Goal: Task Accomplishment & Management: Use online tool/utility

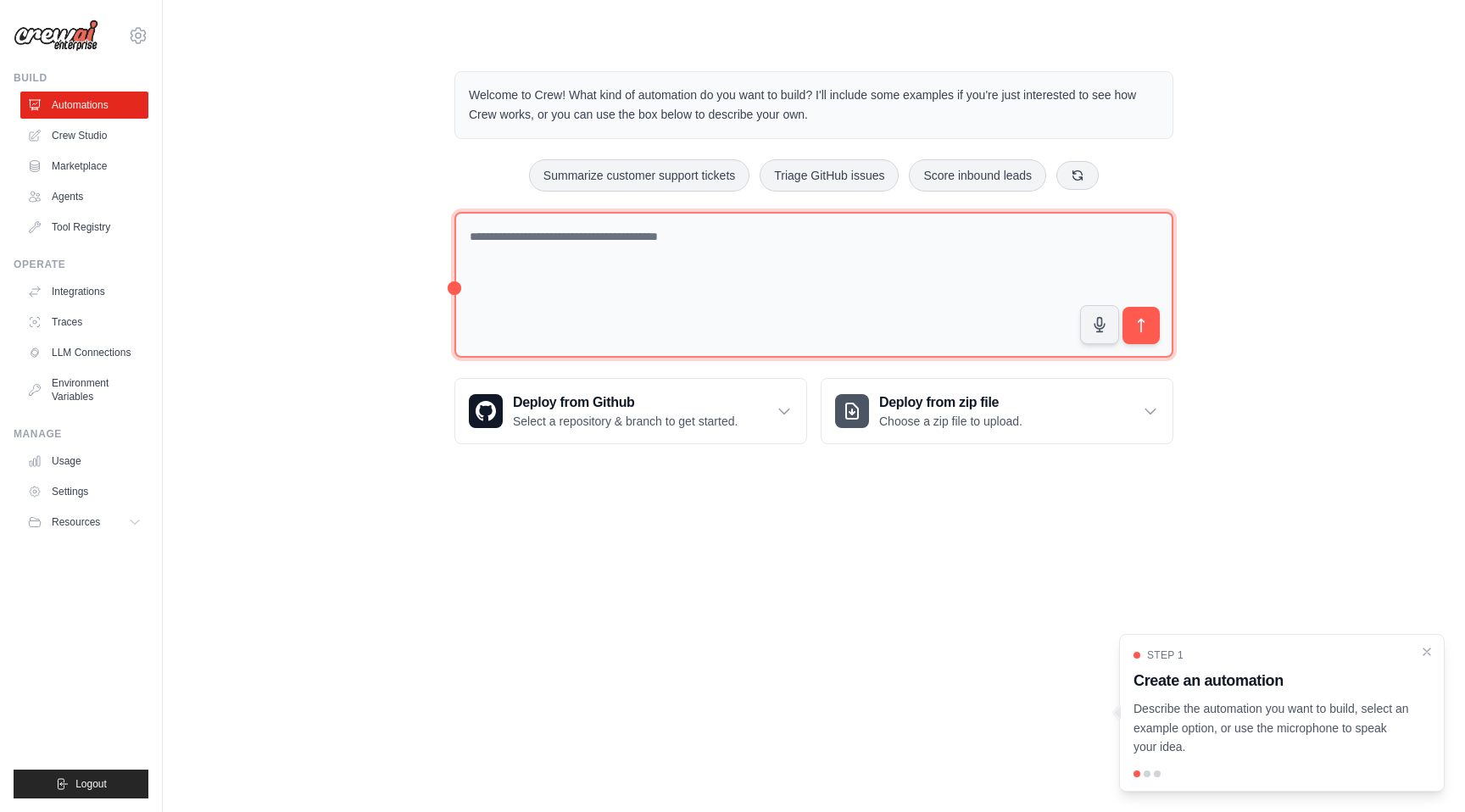
click at [634, 239] on textarea at bounding box center [814, 285] width 719 height 147
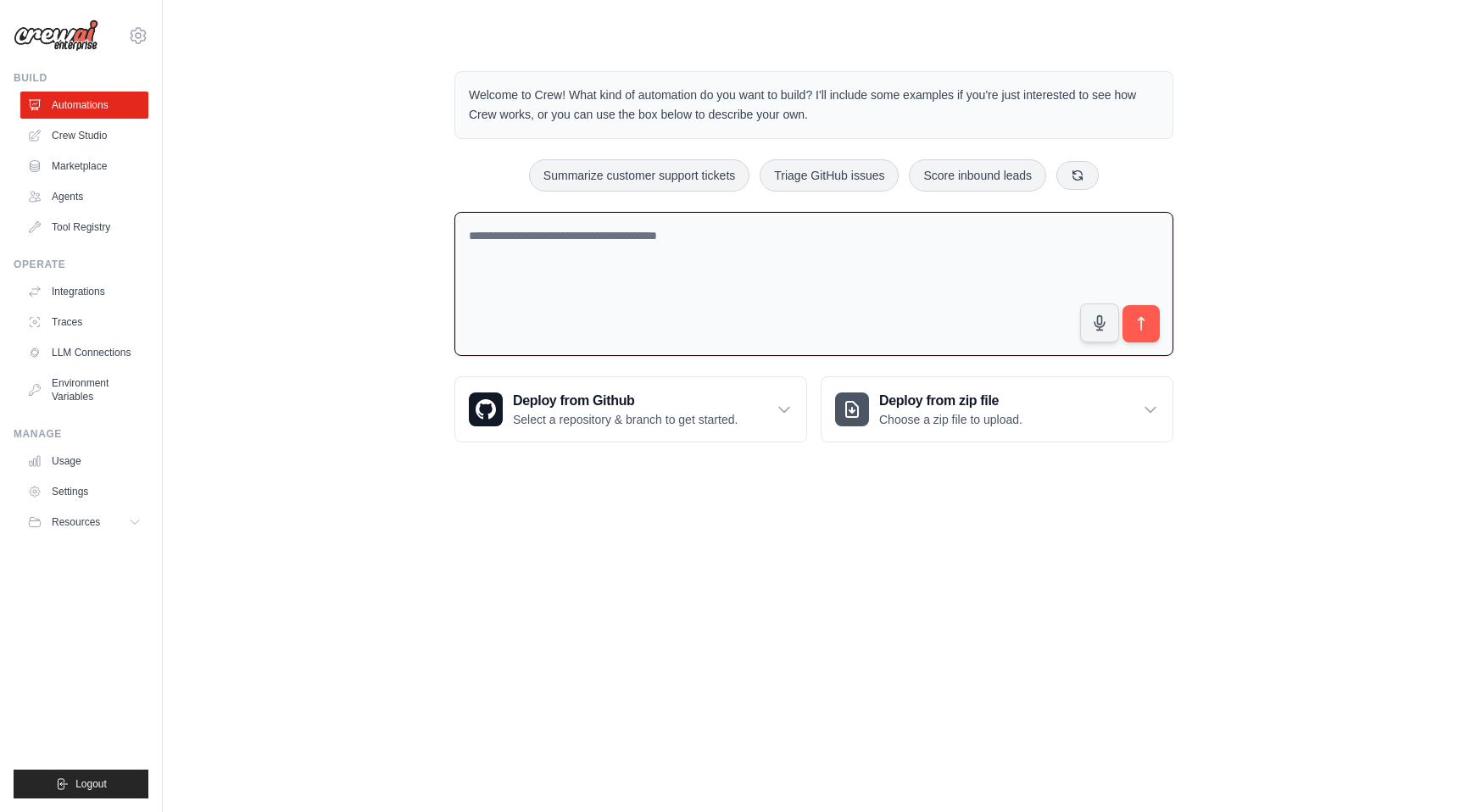
click at [718, 252] on textarea at bounding box center [814, 284] width 719 height 145
click at [698, 98] on p "Welcome to Crew! What kind of automation do you want to build? I'll include som…" at bounding box center [813, 104] width 690 height 39
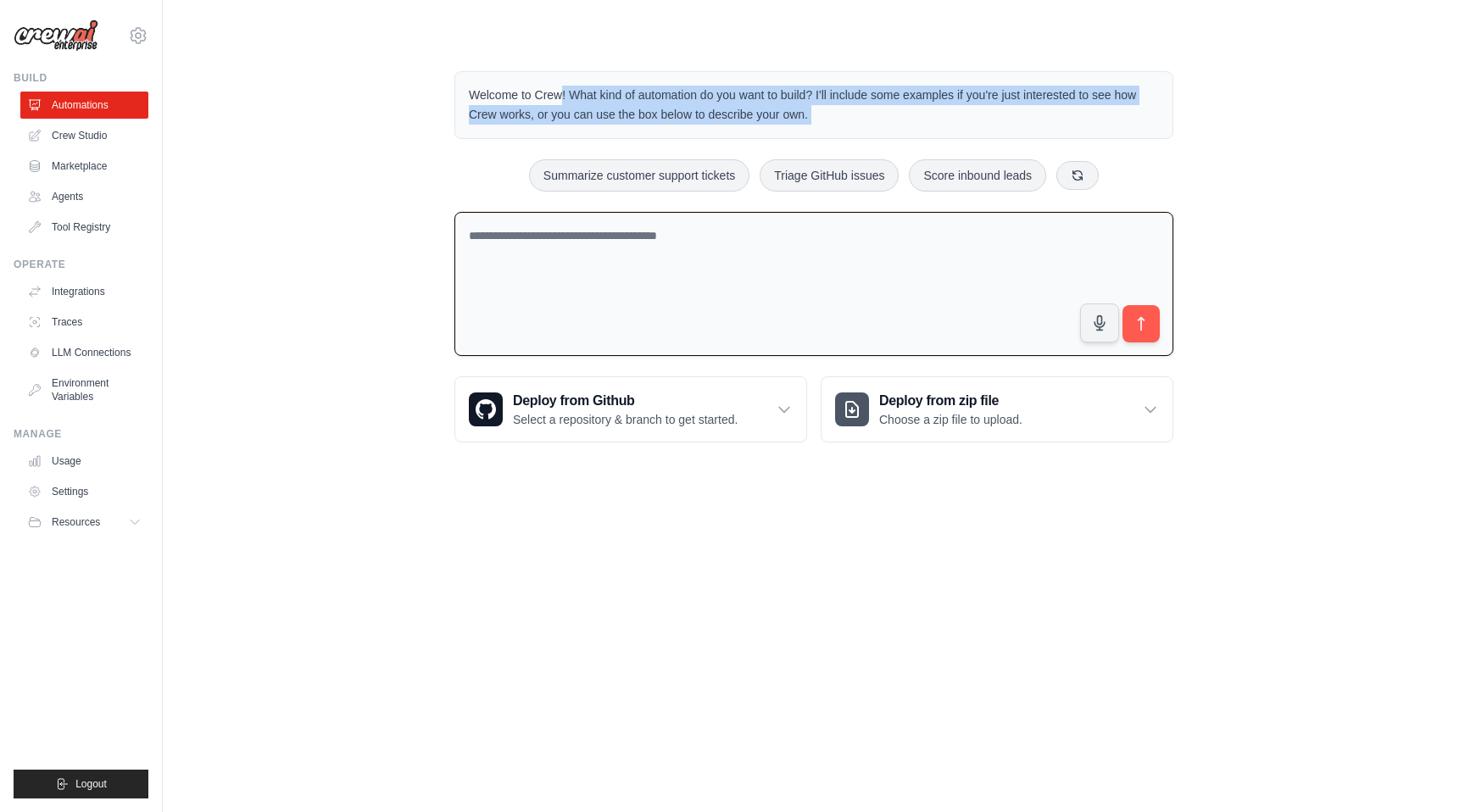
click at [698, 98] on p "Welcome to Crew! What kind of automation do you want to build? I'll include som…" at bounding box center [813, 104] width 690 height 39
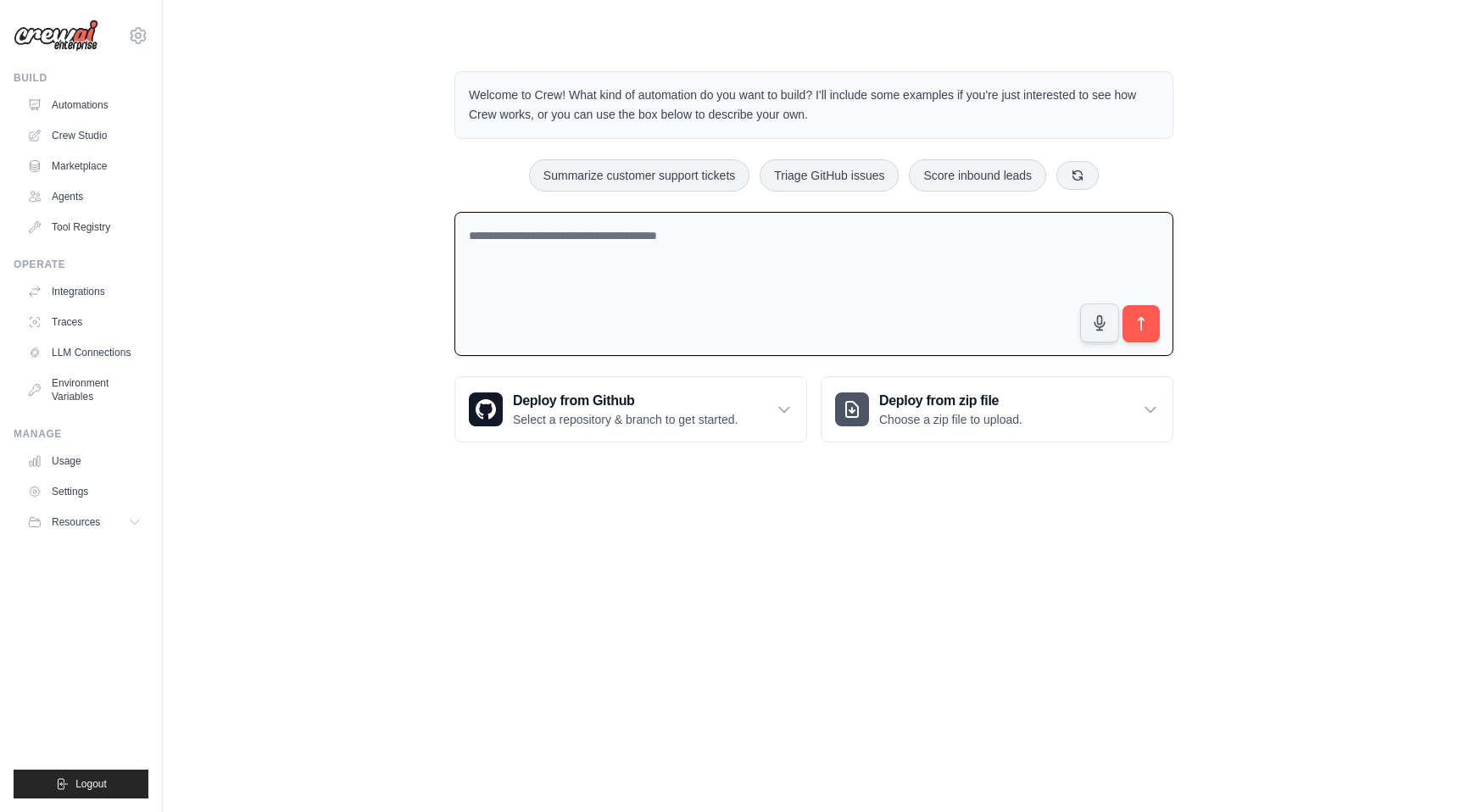
click at [758, 296] on textarea at bounding box center [814, 284] width 719 height 145
click at [778, 246] on textarea at bounding box center [814, 284] width 719 height 145
type textarea "****"
type textarea "*"
